Goal: Task Accomplishment & Management: Manage account settings

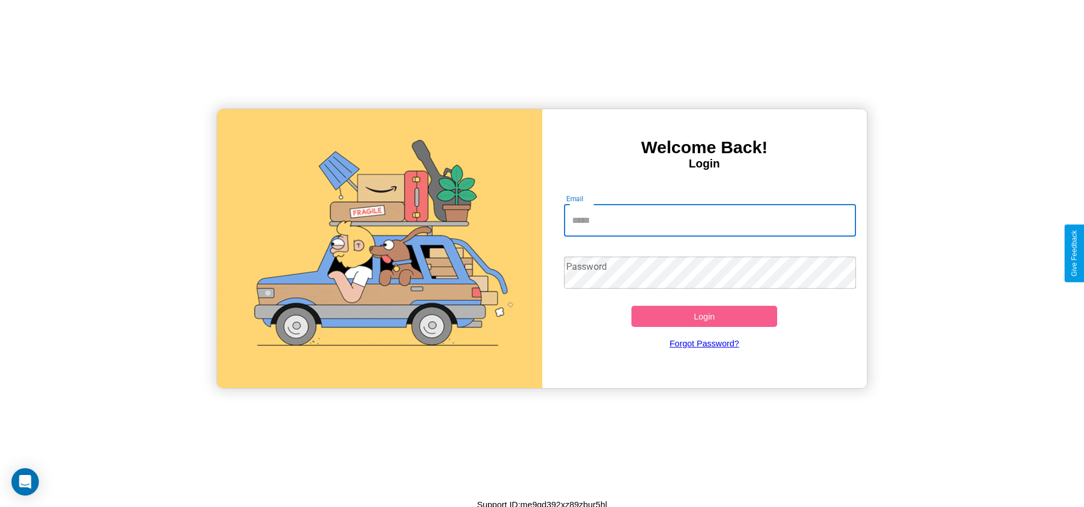
click at [709, 220] on input "Email" at bounding box center [710, 220] width 292 height 32
type input "**********"
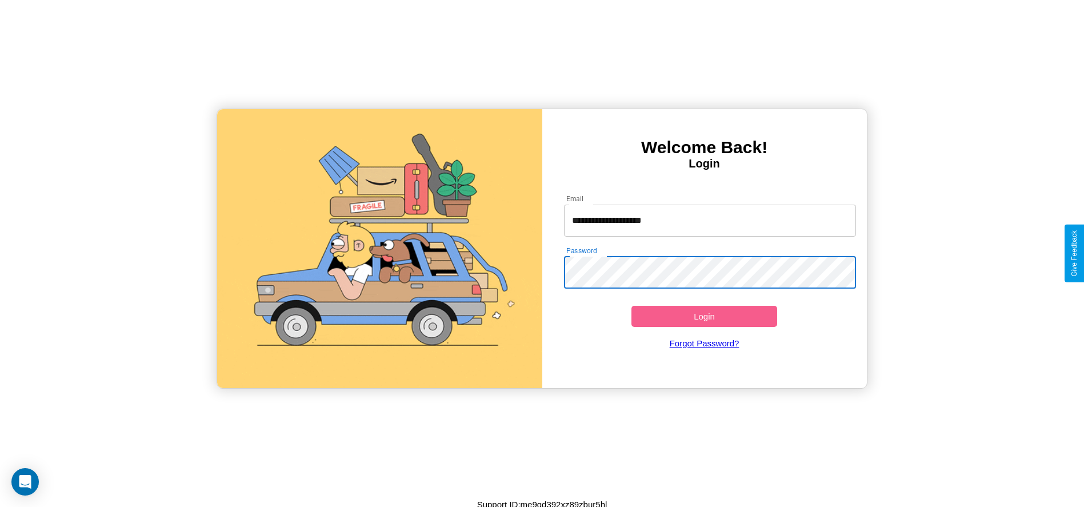
click at [704, 316] on button "Login" at bounding box center [704, 316] width 146 height 21
